Goal: Information Seeking & Learning: Check status

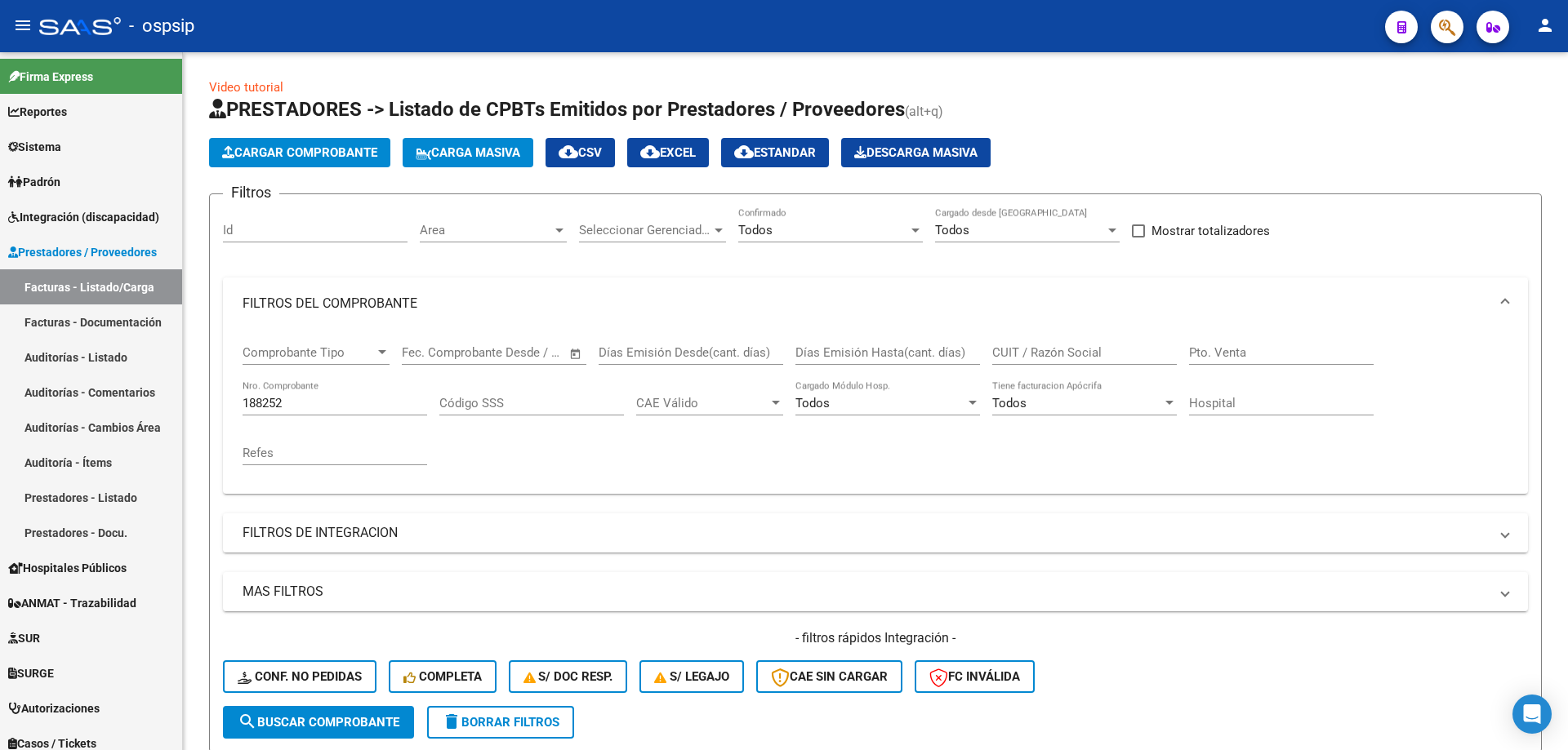
scroll to position [227, 0]
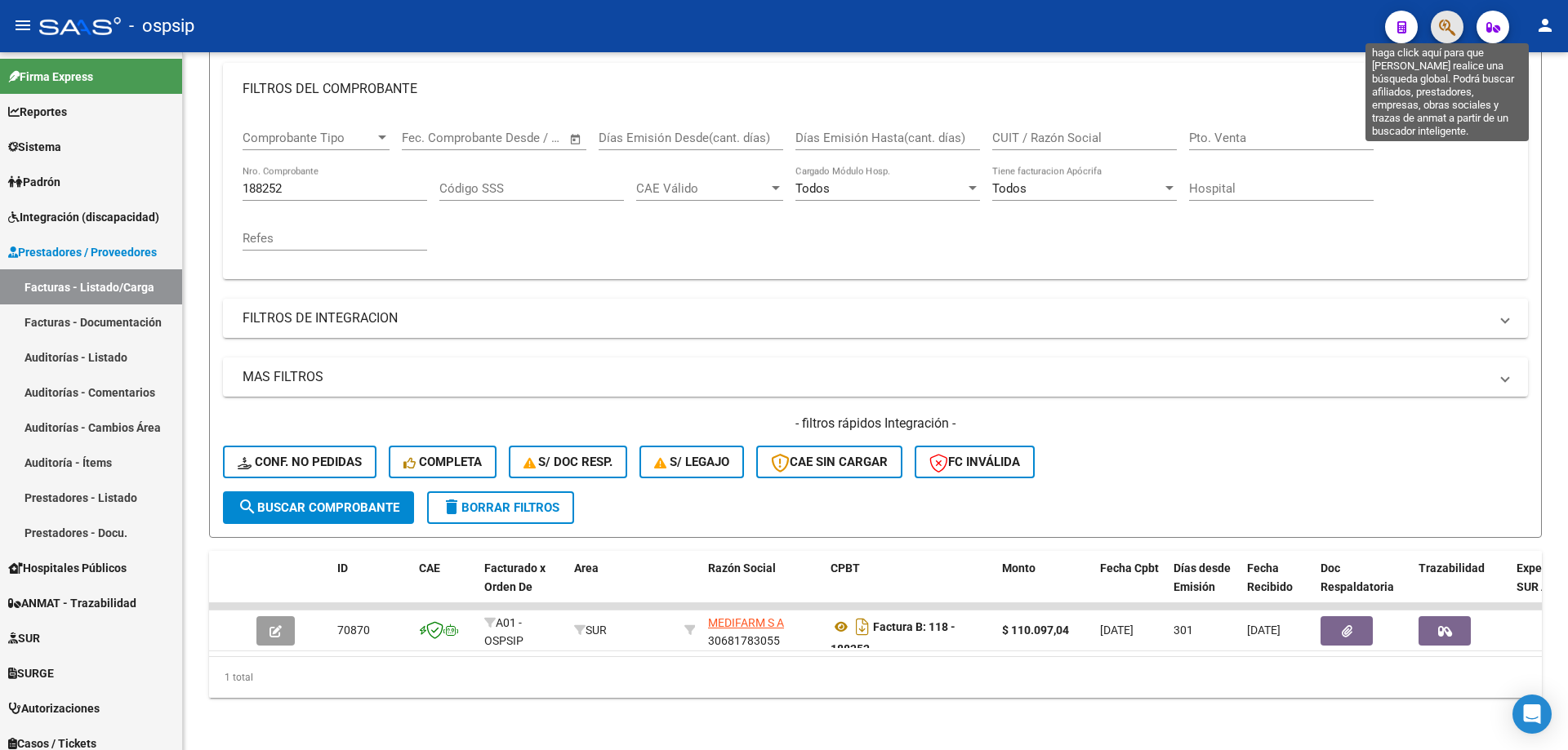
click at [1442, 25] on icon "button" at bounding box center [1447, 28] width 16 height 19
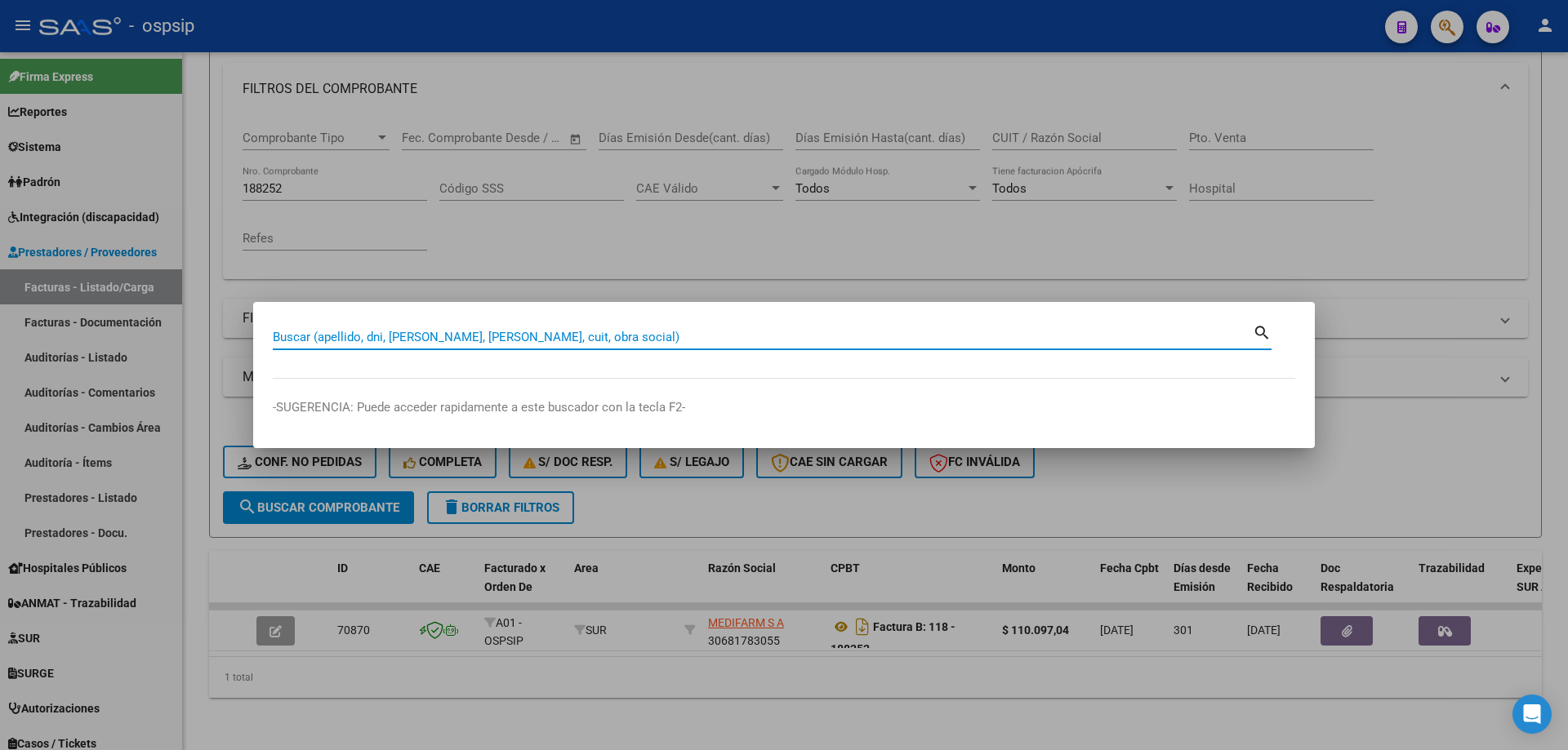
click at [481, 342] on input "Buscar (apellido, dni, [PERSON_NAME], [PERSON_NAME], cuit, obra social)" at bounding box center [762, 337] width 980 height 15
type input "47492259"
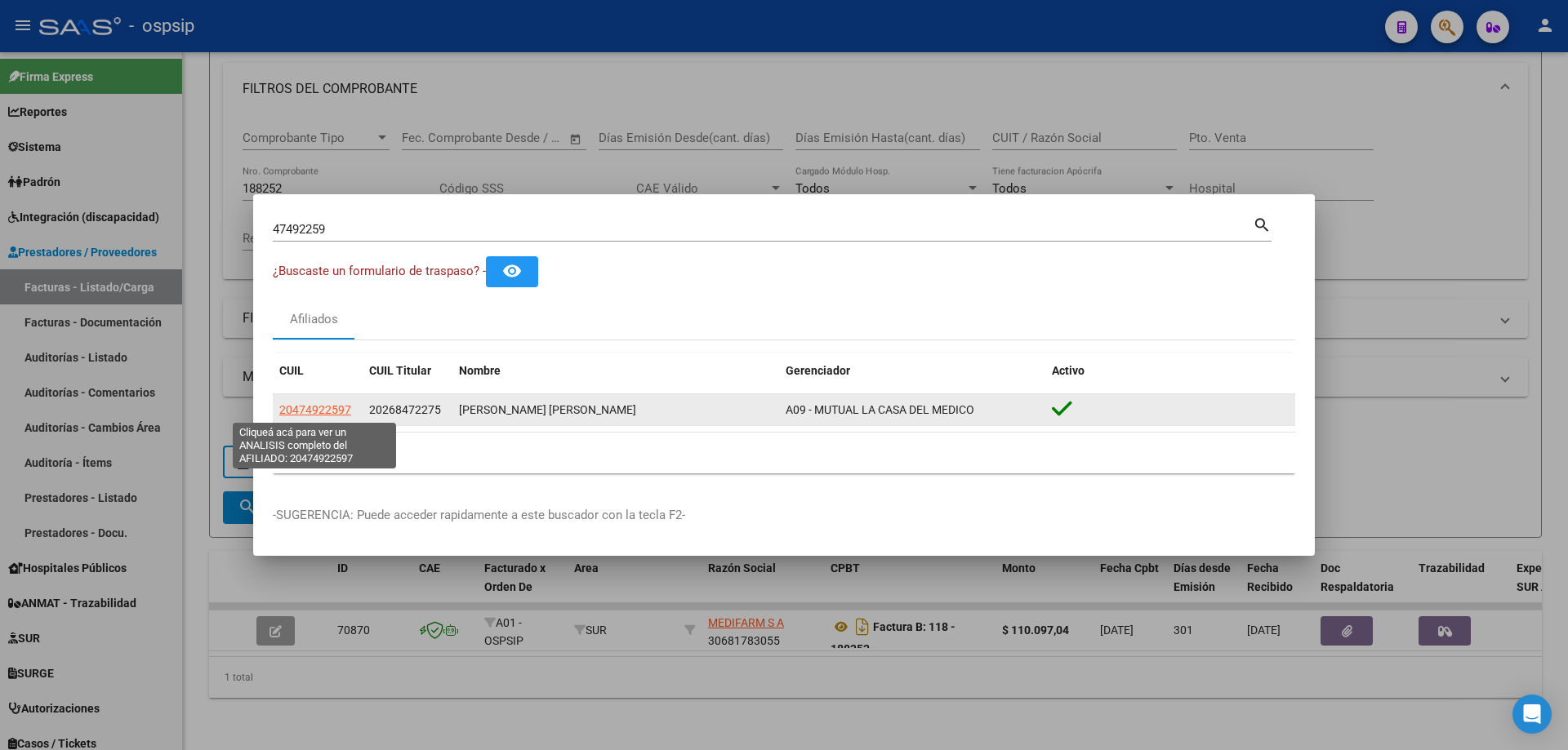
click at [322, 407] on span "20474922597" at bounding box center [315, 409] width 72 height 13
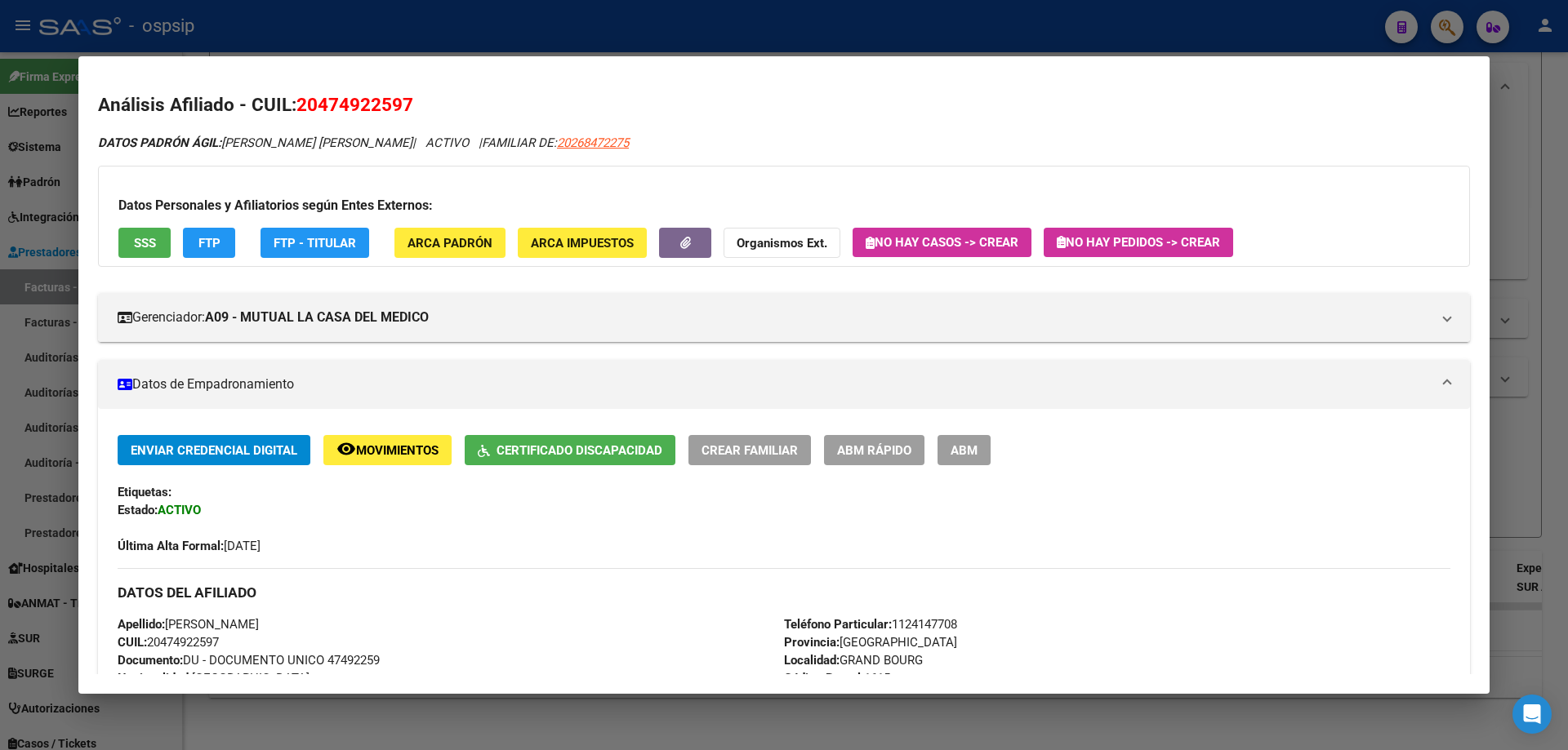
click at [152, 253] on button "SSS" at bounding box center [145, 242] width 52 height 30
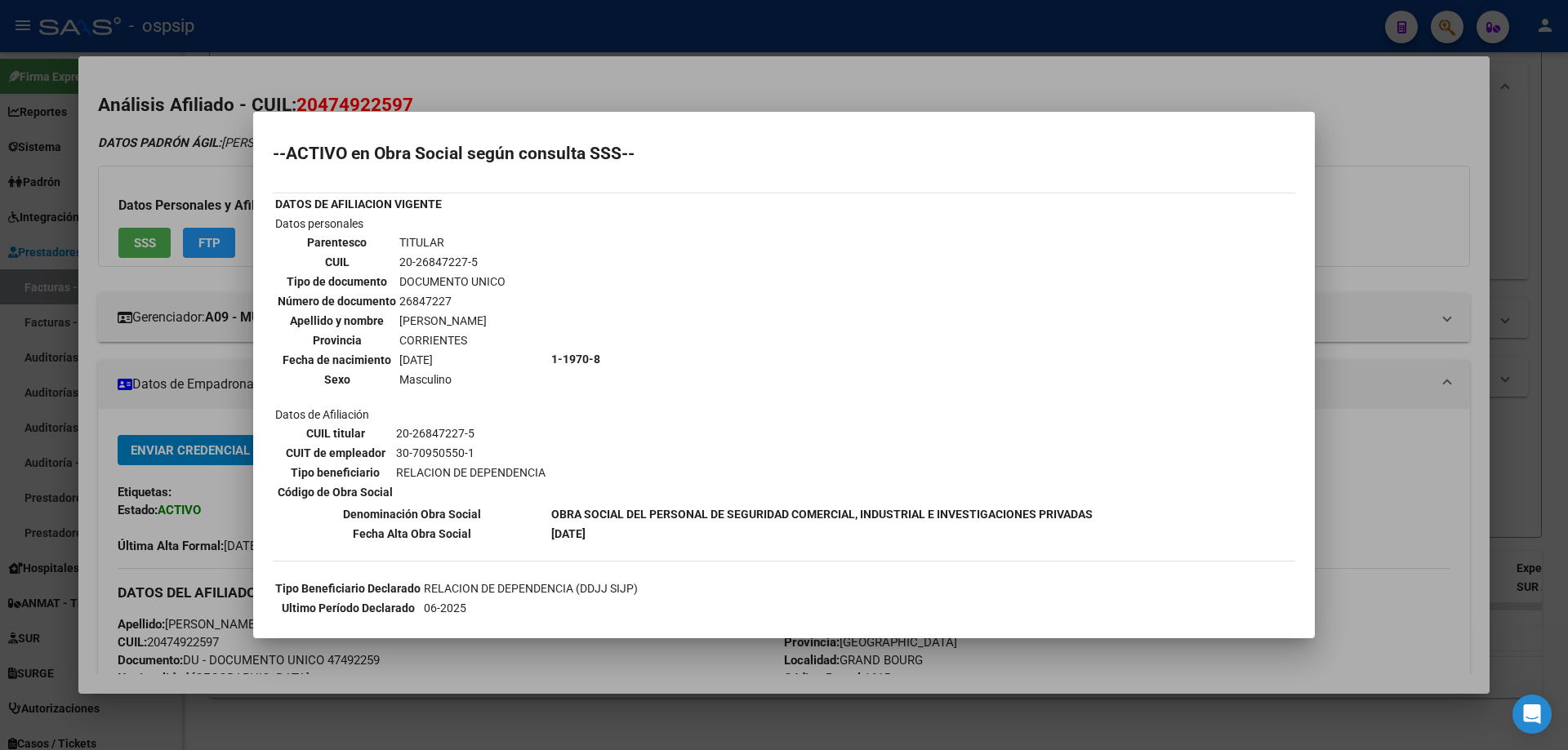
click at [515, 121] on mat-dialog-container "--ACTIVO en Obra Social según consulta SSS-- DATOS DE AFILIACION VIGENTE Datos …" at bounding box center [784, 375] width 1062 height 527
click at [519, 89] on div at bounding box center [784, 375] width 1568 height 750
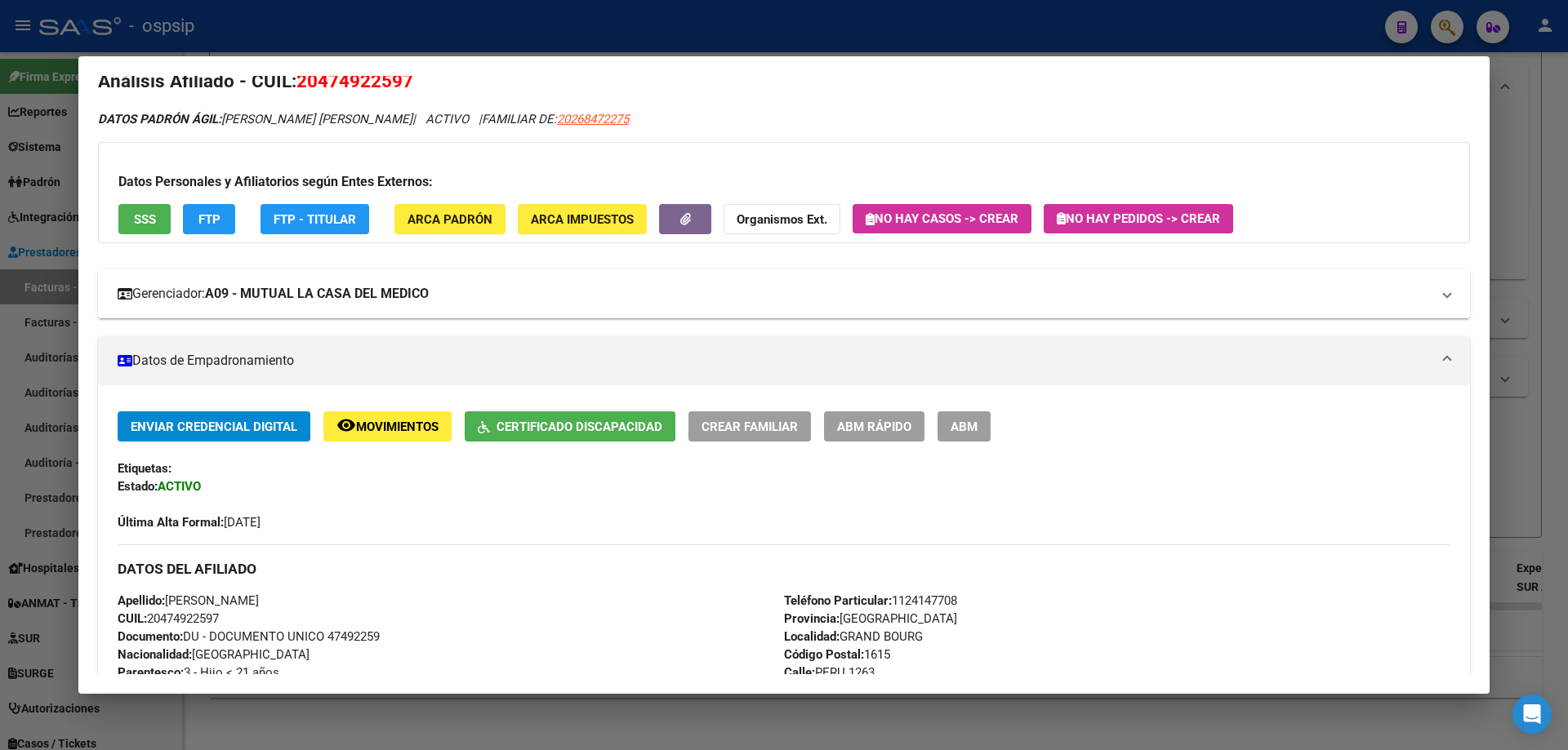
scroll to position [0, 0]
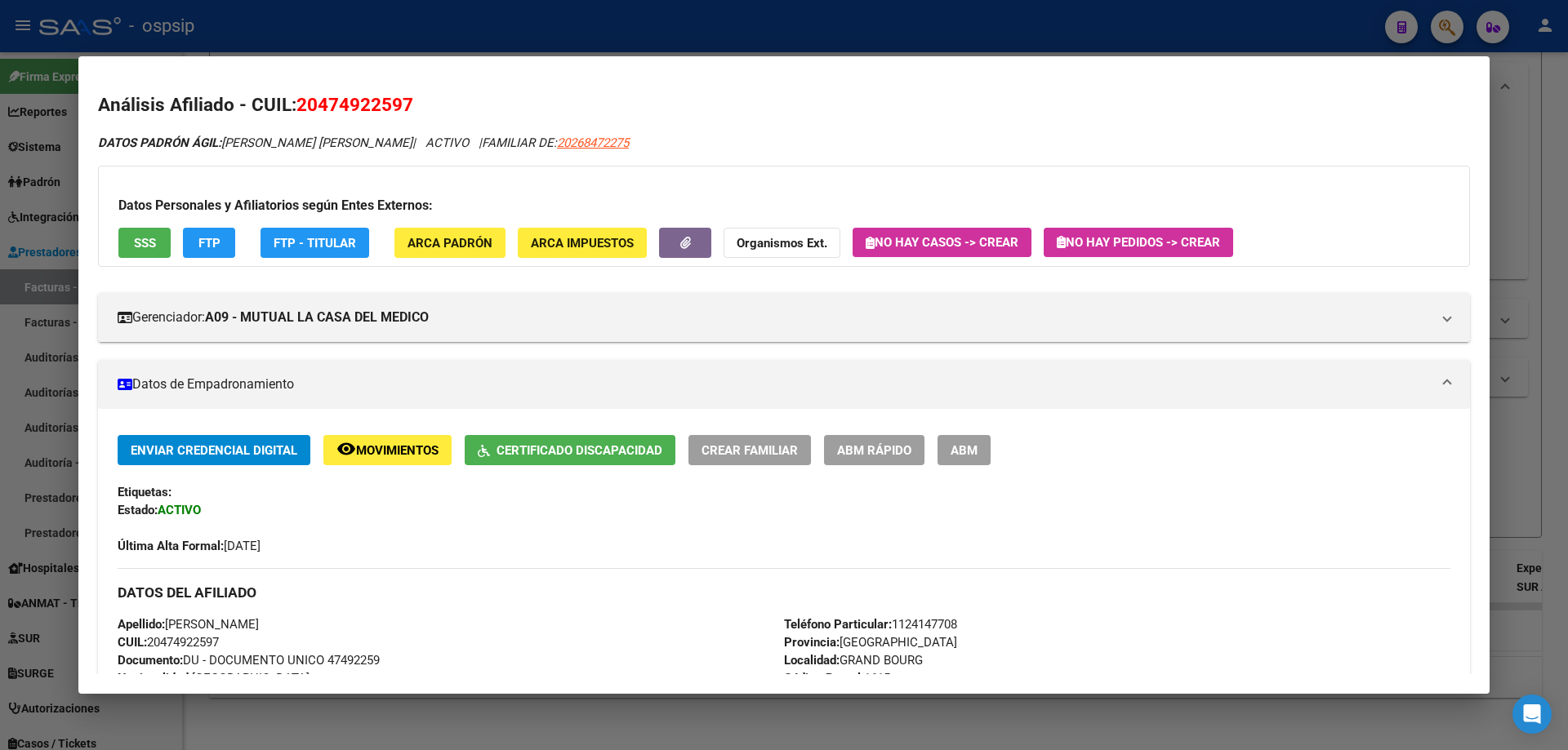
click at [143, 250] on span "SSS" at bounding box center [145, 243] width 22 height 15
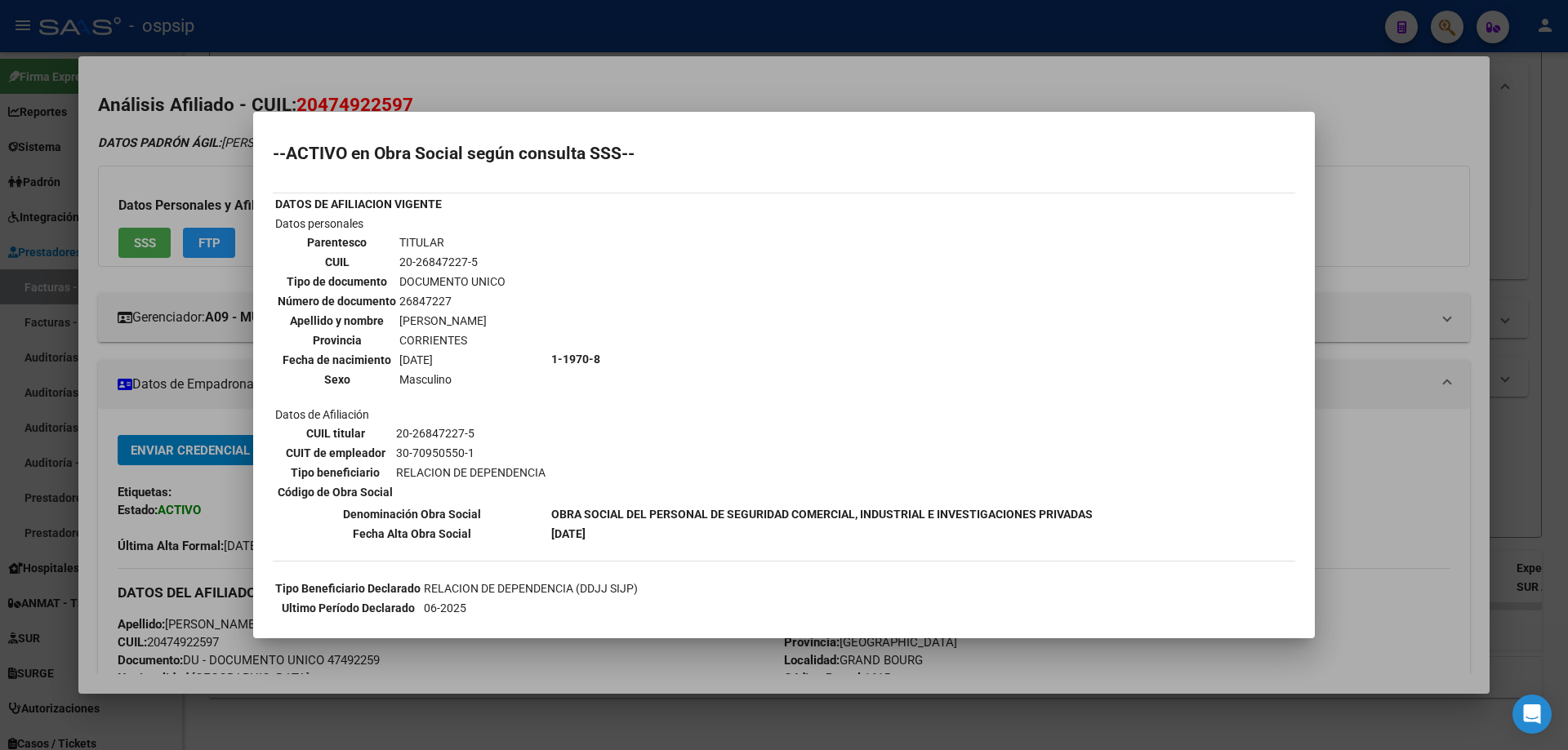
click at [818, 82] on div at bounding box center [784, 375] width 1568 height 750
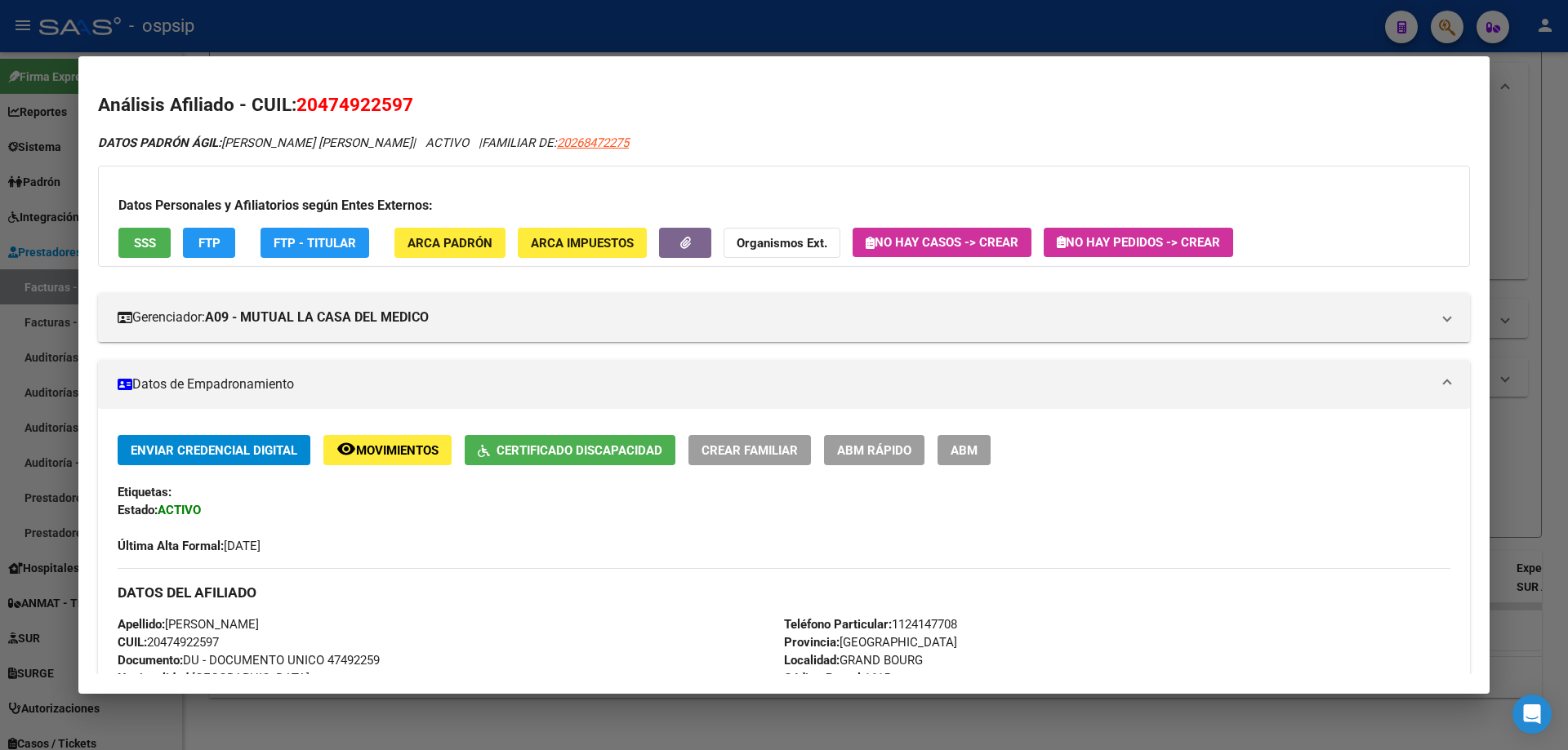
click at [809, 18] on div at bounding box center [784, 375] width 1568 height 750
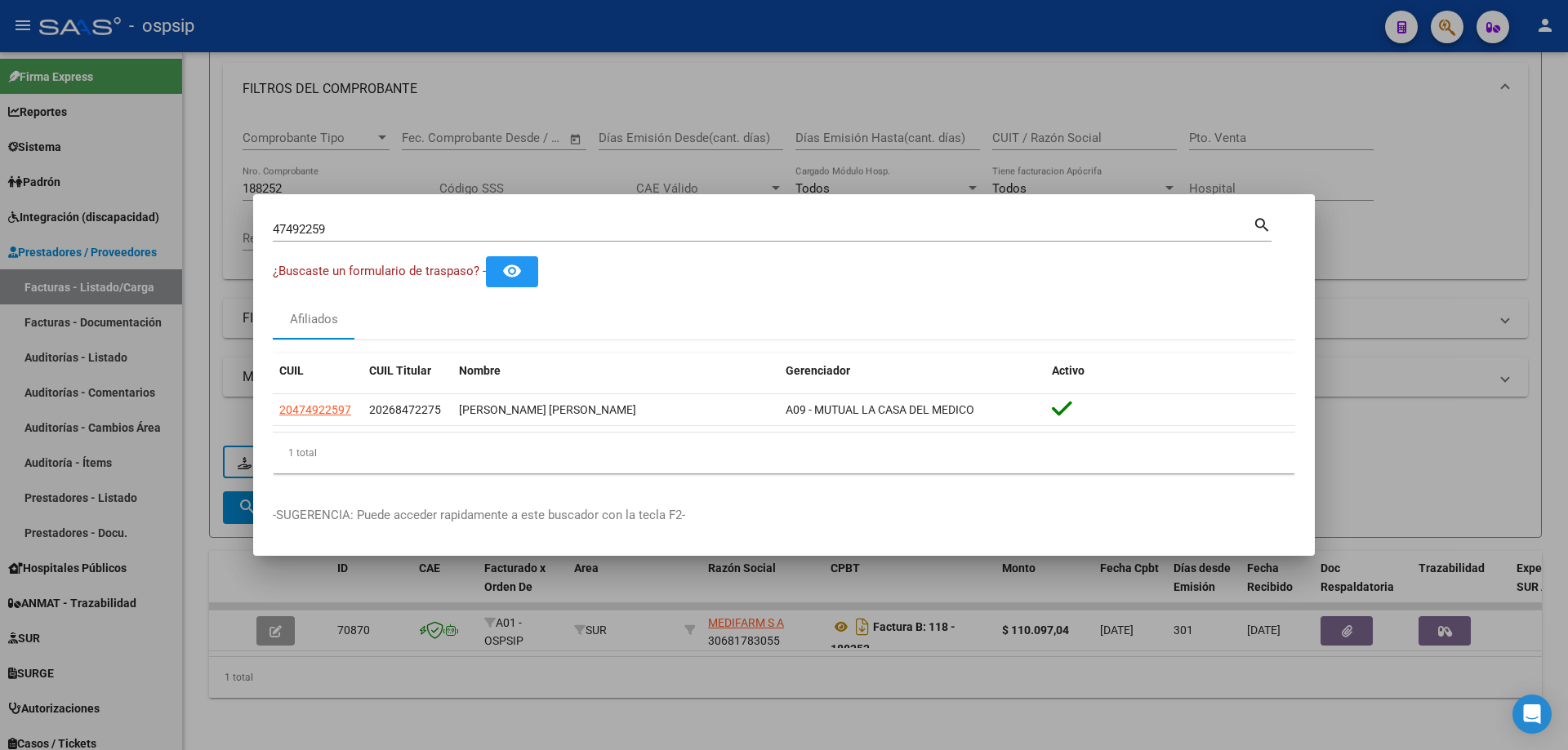
drag, startPoint x: 350, startPoint y: 407, endPoint x: 271, endPoint y: 407, distance: 79.0
click at [271, 407] on mat-dialog-content "47492259 Buscar (apellido, dni, cuil, nro traspaso, cuit, obra social) search ¿…" at bounding box center [784, 349] width 1062 height 272
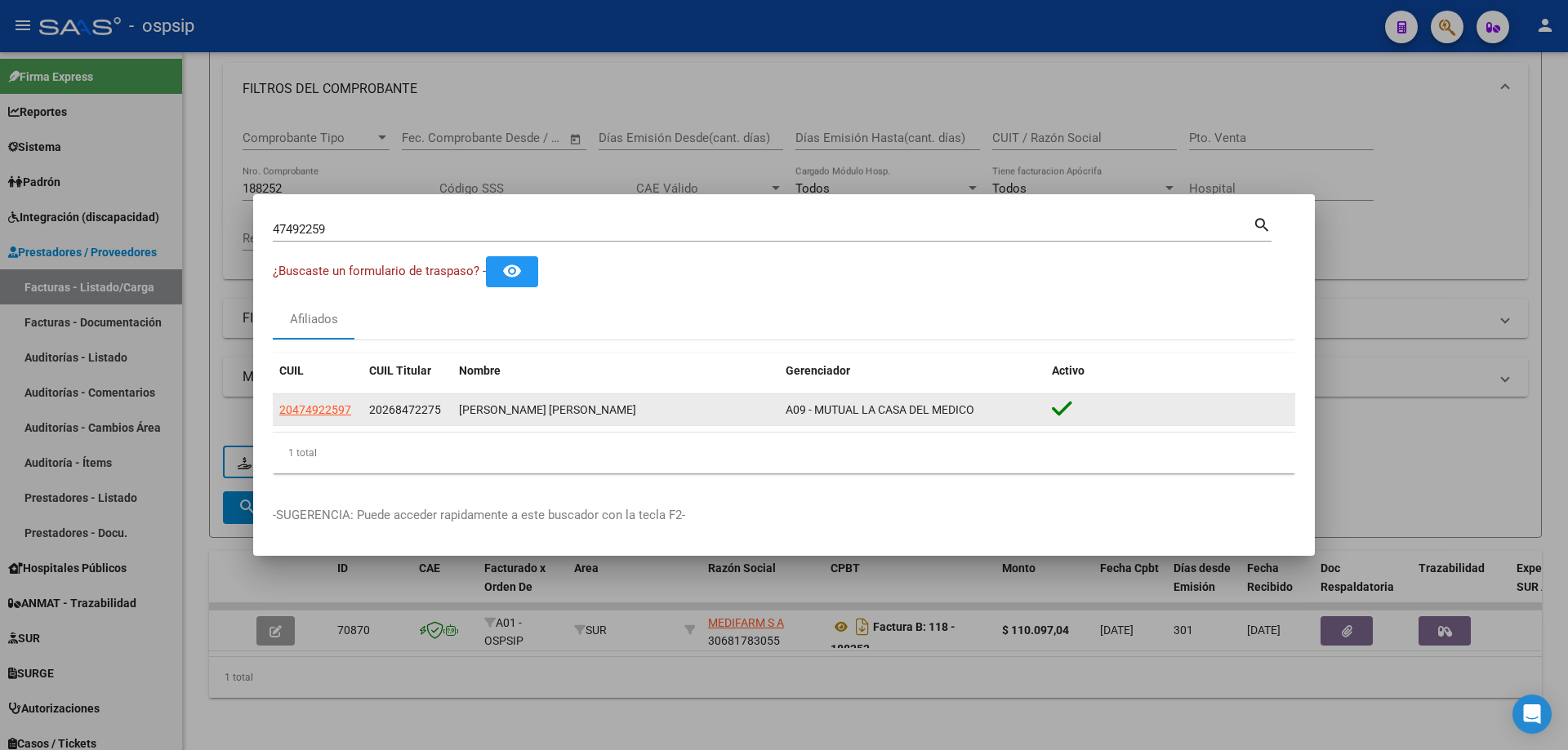
copy datatable-body-row "20474922597"
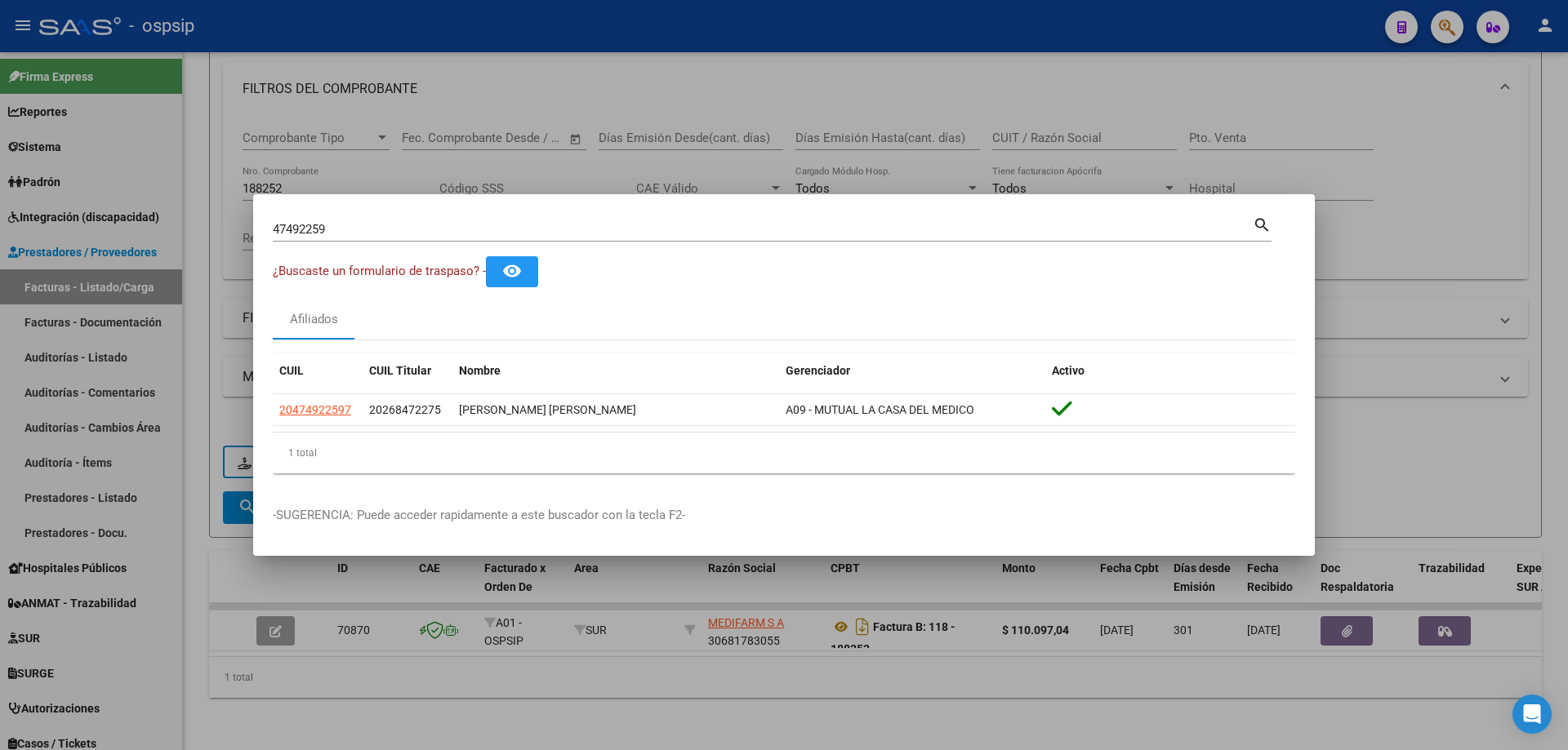
click at [67, 220] on div at bounding box center [784, 375] width 1568 height 750
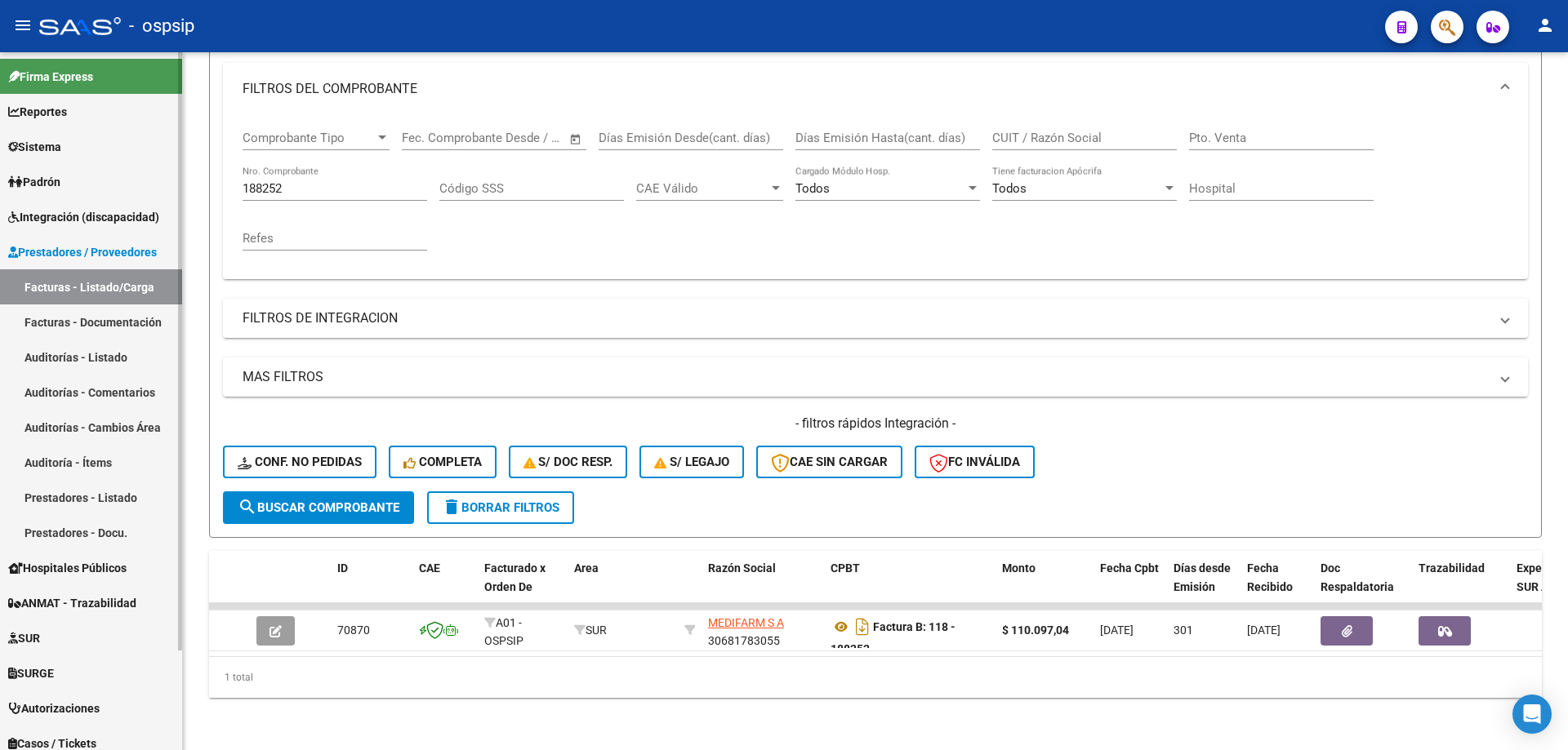
click at [67, 217] on span "Integración (discapacidad)" at bounding box center [83, 217] width 151 height 18
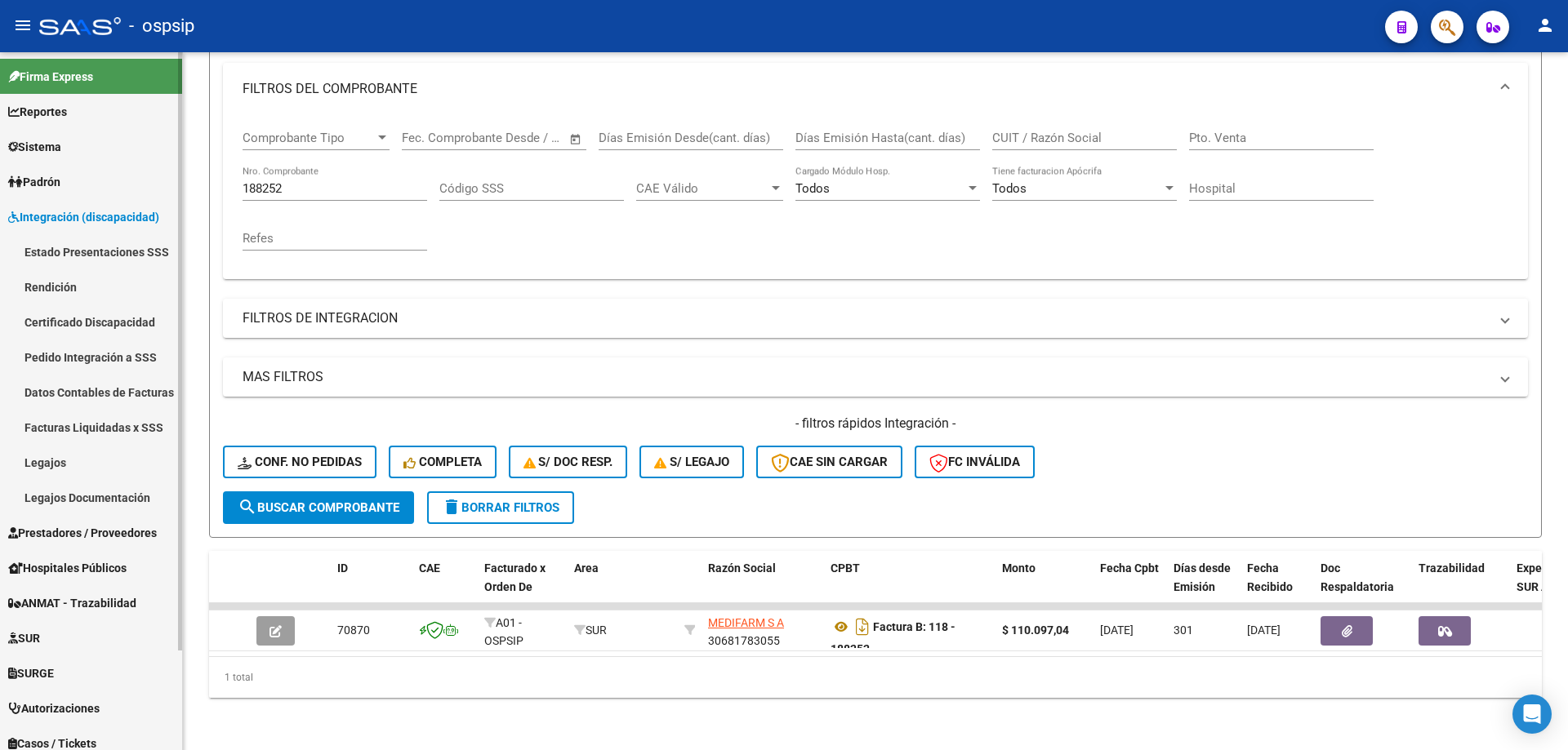
click at [56, 470] on link "Legajos" at bounding box center [91, 462] width 182 height 35
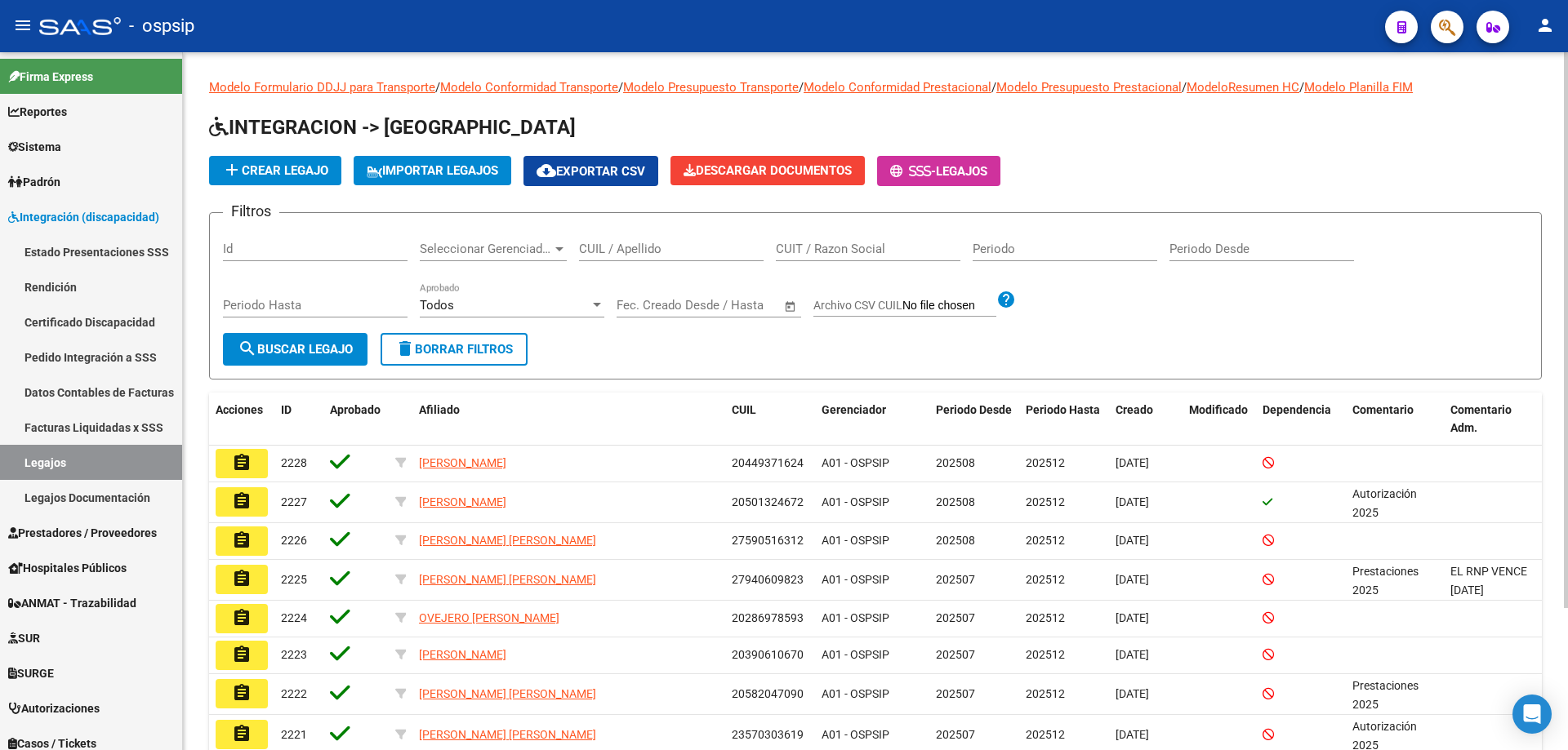
click at [722, 238] on div "CUIL / Apellido" at bounding box center [671, 243] width 184 height 35
paste input "20474922597"
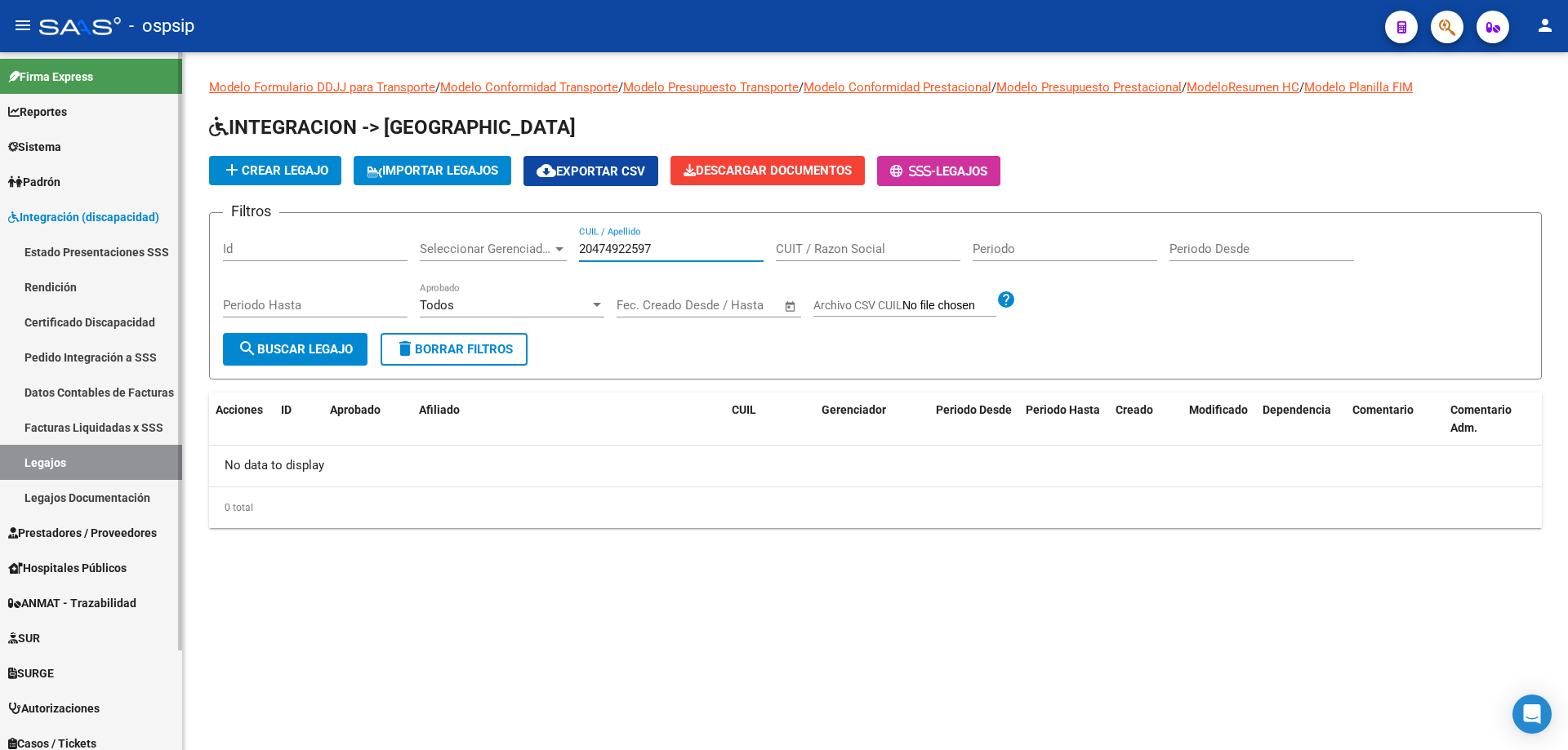
click at [80, 467] on link "Legajos" at bounding box center [91, 462] width 182 height 35
click at [628, 248] on input "20474922597" at bounding box center [671, 248] width 184 height 15
type input "CINGULANI"
